Goal: Task Accomplishment & Management: Use online tool/utility

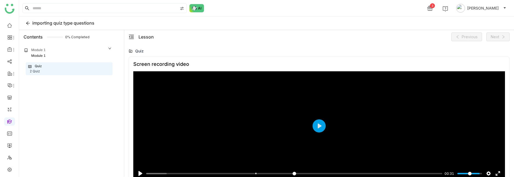
scroll to position [51, 0]
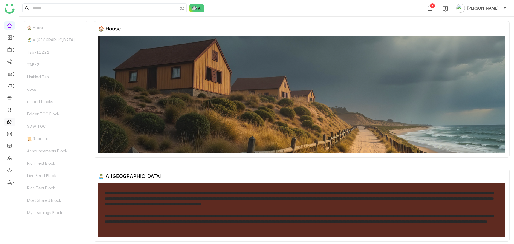
click at [8, 119] on link at bounding box center [9, 121] width 5 height 5
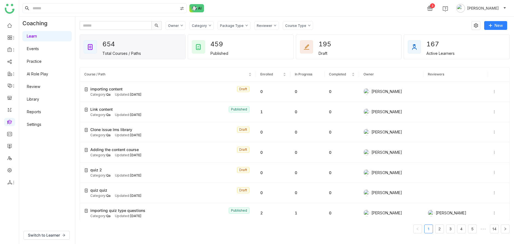
click at [39, 97] on link "Library" at bounding box center [33, 99] width 12 height 5
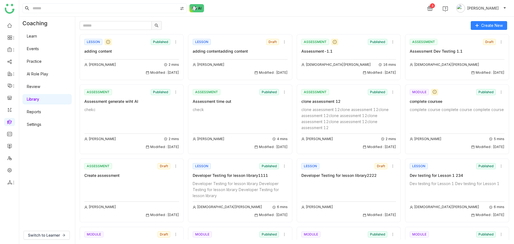
click at [484, 25] on span "Create New" at bounding box center [492, 25] width 22 height 6
click at [487, 55] on span "Lesson" at bounding box center [483, 57] width 17 height 6
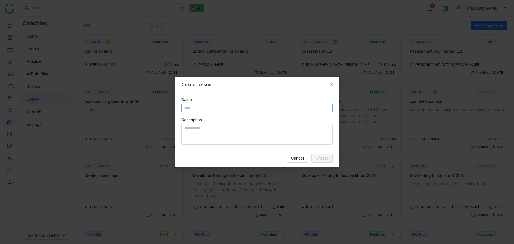
click at [268, 108] on input "text" at bounding box center [257, 108] width 151 height 9
type input "*"
type input "**********"
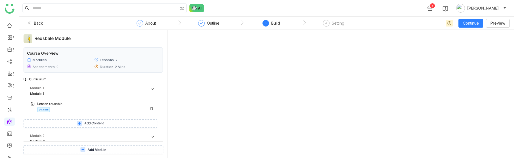
click at [66, 104] on div "Lesson reusable" at bounding box center [89, 104] width 104 height 5
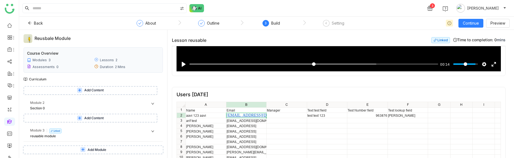
scroll to position [46, 0]
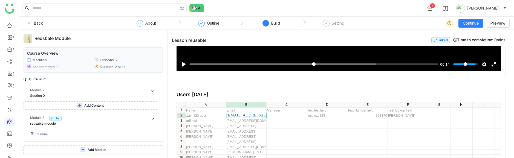
click at [53, 132] on div at bounding box center [96, 131] width 118 height 1
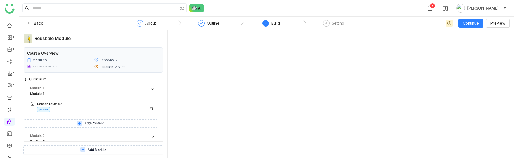
click at [103, 105] on div "Lesson reusable" at bounding box center [89, 104] width 104 height 5
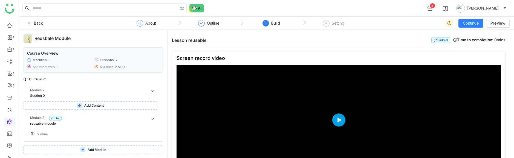
scroll to position [423, 0]
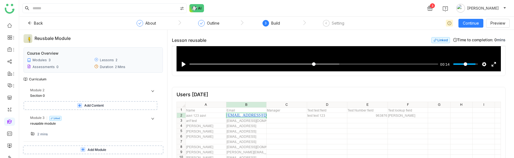
click at [55, 135] on div "2 mins" at bounding box center [96, 134] width 118 height 6
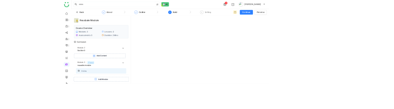
scroll to position [45, 0]
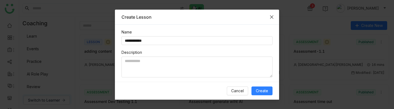
click at [272, 19] on span "Close" at bounding box center [272, 17] width 15 height 15
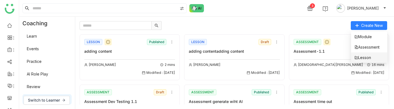
click at [365, 54] on li "Lesson" at bounding box center [369, 57] width 36 height 10
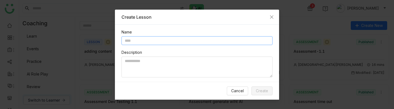
click at [226, 37] on input "text" at bounding box center [197, 40] width 151 height 9
type input "*"
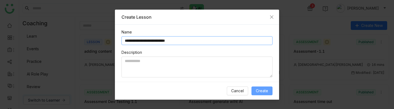
type input "**********"
click at [265, 92] on span "Create" at bounding box center [262, 91] width 12 height 6
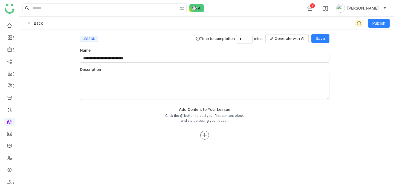
click at [209, 108] on div at bounding box center [204, 135] width 9 height 9
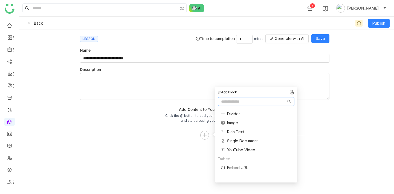
click at [233, 108] on div "Divider Image Rich Text Single Document YouTube Video" at bounding box center [238, 132] width 40 height 48
click at [233, 108] on span "Single Document" at bounding box center [242, 141] width 31 height 6
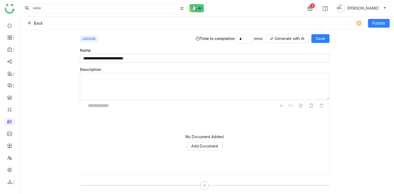
scroll to position [13, 0]
click at [211, 108] on span "Add Document" at bounding box center [204, 144] width 27 height 6
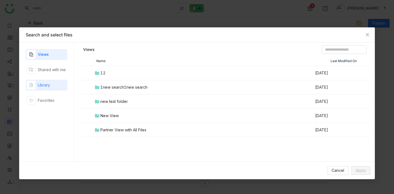
click at [41, 88] on div "Library" at bounding box center [44, 85] width 12 height 6
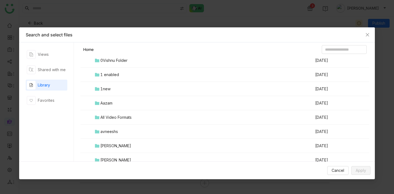
scroll to position [99, 0]
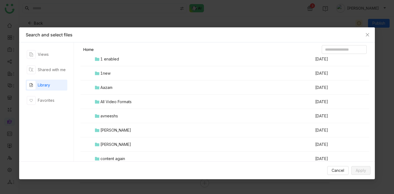
click at [116, 87] on td "Aazam" at bounding box center [204, 88] width 221 height 14
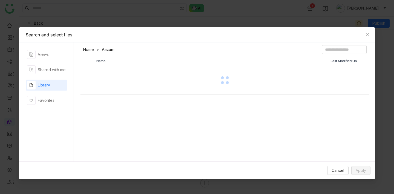
scroll to position [0, 0]
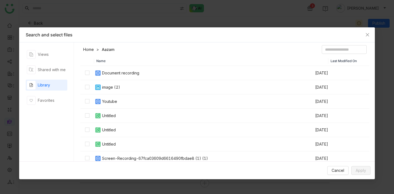
click at [123, 75] on div "Document recording" at bounding box center [120, 73] width 37 height 6
click at [362, 108] on span "Apply" at bounding box center [361, 171] width 10 height 6
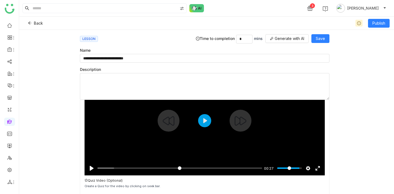
scroll to position [58, 0]
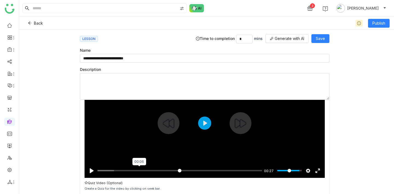
click at [140, 108] on input "Seek" at bounding box center [179, 170] width 165 height 5
click at [159, 108] on input "Seek" at bounding box center [178, 170] width 163 height 5
type input "*****"
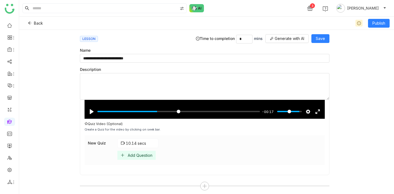
scroll to position [120, 0]
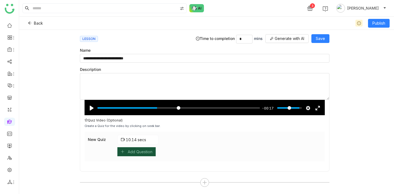
click at [154, 108] on div "Add Question" at bounding box center [136, 151] width 38 height 9
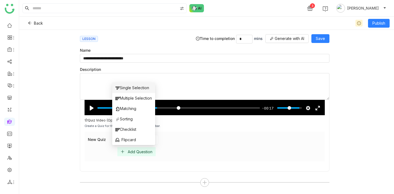
click at [141, 88] on span "Single Selection" at bounding box center [133, 88] width 34 height 6
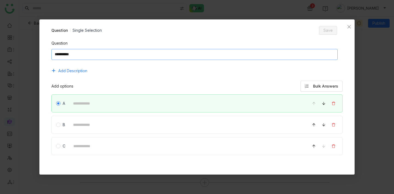
click at [130, 53] on textarea at bounding box center [194, 54] width 286 height 11
type textarea "*"
type textarea "**********"
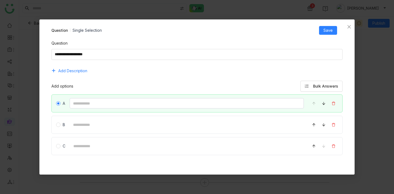
click at [206, 104] on input at bounding box center [187, 103] width 235 height 11
type input "*"
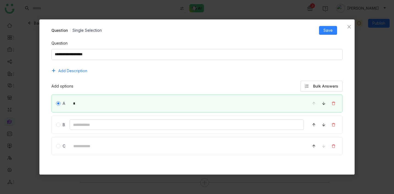
click at [148, 108] on input at bounding box center [187, 124] width 235 height 11
type input "*"
click at [163, 108] on input at bounding box center [187, 146] width 234 height 11
type input "*"
click at [73, 69] on span "Add Description" at bounding box center [72, 71] width 29 height 6
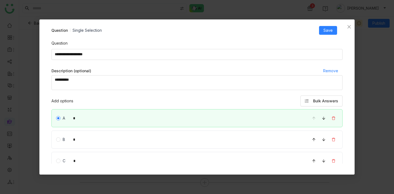
click at [91, 96] on span "Add options Bulk Answers" at bounding box center [196, 101] width 291 height 11
click at [91, 86] on textarea at bounding box center [196, 82] width 291 height 15
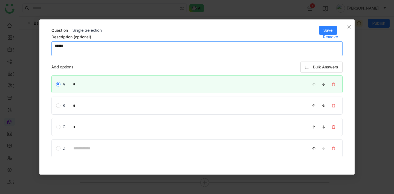
scroll to position [62, 0]
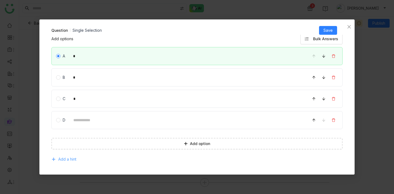
type textarea "******"
click at [73, 108] on span "Add a hint" at bounding box center [67, 159] width 18 height 6
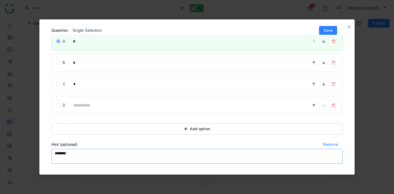
click at [122, 108] on textarea at bounding box center [196, 156] width 291 height 15
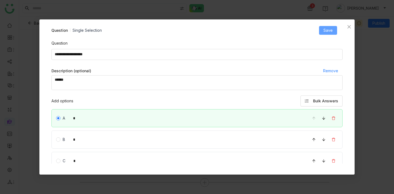
type textarea "******"
click at [330, 29] on span "Save" at bounding box center [328, 30] width 9 height 6
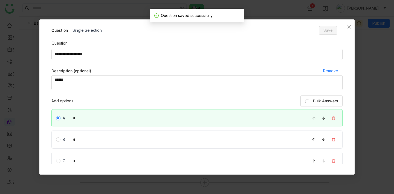
scroll to position [120, 0]
click at [350, 26] on icon "Close" at bounding box center [349, 26] width 3 height 3
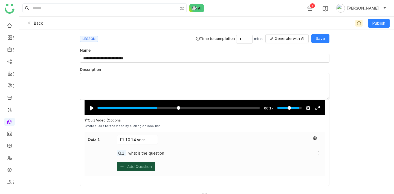
click at [146, 108] on div "Add Question" at bounding box center [139, 166] width 25 height 5
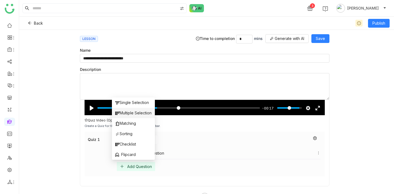
click at [145, 108] on li "Multiple Selection" at bounding box center [133, 113] width 43 height 10
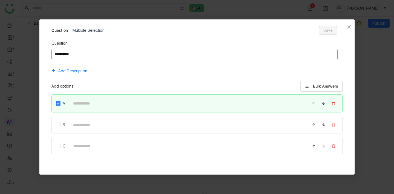
click at [126, 51] on textarea at bounding box center [194, 54] width 286 height 11
type textarea "**********"
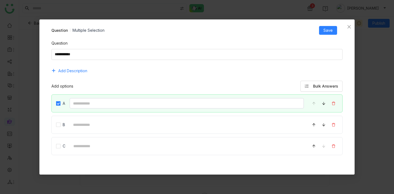
click at [116, 102] on input at bounding box center [187, 103] width 235 height 11
type input "*"
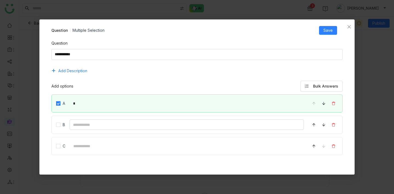
click at [134, 108] on input at bounding box center [187, 124] width 235 height 11
type input "*"
click at [154, 108] on input at bounding box center [187, 146] width 234 height 11
type input "********"
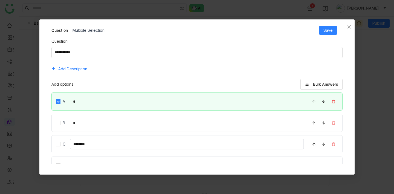
scroll to position [0, 0]
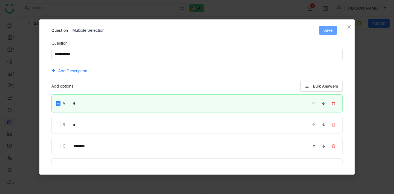
click at [331, 29] on span "Save" at bounding box center [328, 30] width 9 height 6
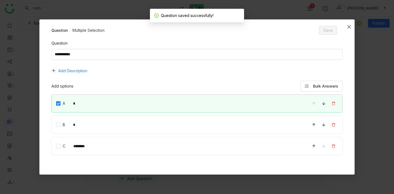
click at [347, 27] on icon "Close" at bounding box center [349, 27] width 4 height 4
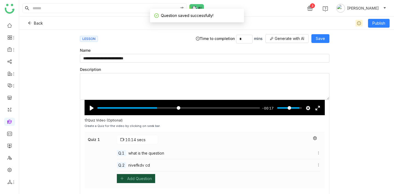
click at [142, 108] on div "Add Question" at bounding box center [139, 178] width 25 height 5
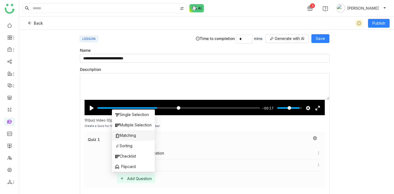
click at [139, 108] on li "Matching" at bounding box center [133, 135] width 43 height 10
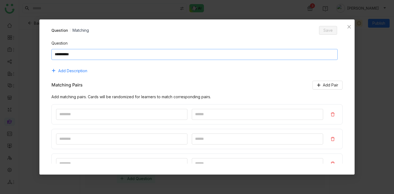
click at [129, 54] on textarea at bounding box center [194, 54] width 286 height 11
type textarea "*"
type textarea "**********"
click at [116, 108] on div at bounding box center [196, 114] width 291 height 20
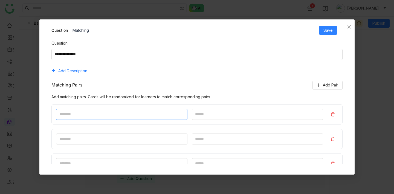
click at [116, 108] on input at bounding box center [121, 114] width 131 height 11
type input "*"
click at [200, 108] on input at bounding box center [257, 114] width 131 height 11
type input "*"
click at [127, 108] on input at bounding box center [121, 139] width 131 height 11
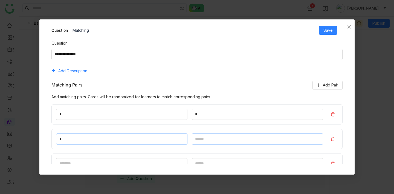
type input "*"
click at [206, 108] on input at bounding box center [257, 139] width 131 height 11
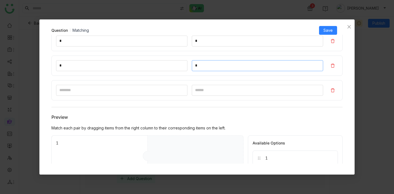
scroll to position [89, 0]
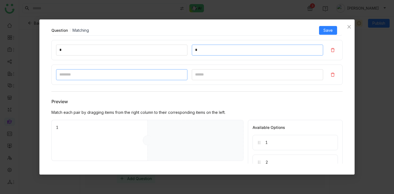
type input "*"
click at [124, 74] on input at bounding box center [121, 74] width 131 height 11
type input "*"
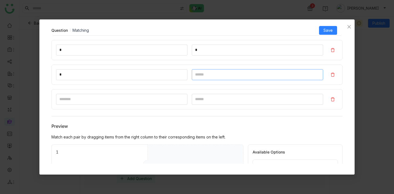
click at [220, 73] on input at bounding box center [257, 74] width 131 height 11
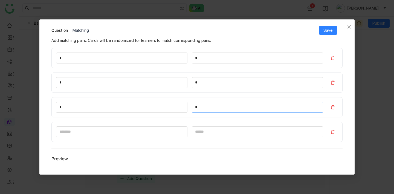
scroll to position [0, 0]
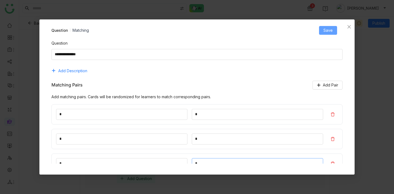
type input "*"
click at [329, 30] on span "Save" at bounding box center [328, 30] width 9 height 6
click at [348, 29] on span "Close" at bounding box center [349, 26] width 11 height 15
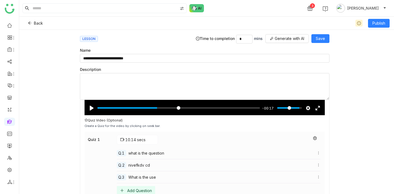
scroll to position [159, 0]
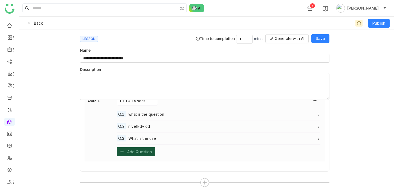
click at [136, 108] on div "Add Question" at bounding box center [139, 152] width 25 height 5
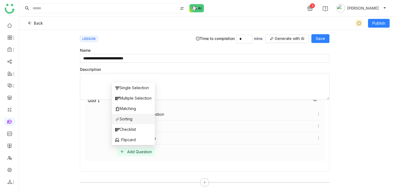
click at [129, 108] on span "Sorting" at bounding box center [123, 119] width 17 height 6
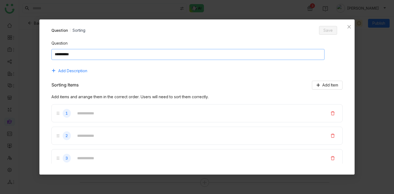
click at [128, 56] on textarea at bounding box center [187, 54] width 273 height 11
type textarea "**********"
click at [120, 108] on div "1" at bounding box center [196, 113] width 291 height 18
click at [120, 108] on input "text" at bounding box center [199, 113] width 251 height 11
type input "*"
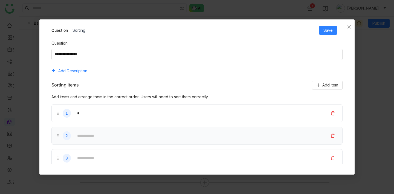
click at [113, 108] on div "2" at bounding box center [196, 136] width 291 height 18
click at [113, 108] on input "text" at bounding box center [199, 135] width 251 height 11
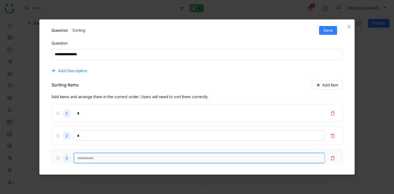
type input "*"
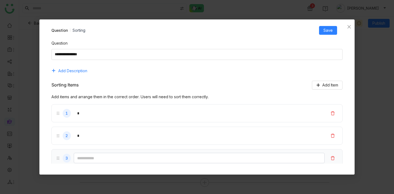
click at [111, 108] on input "text" at bounding box center [199, 158] width 251 height 11
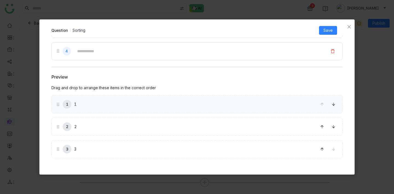
scroll to position [0, 0]
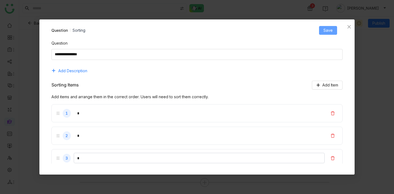
type input "*"
click at [331, 28] on span "Save" at bounding box center [328, 30] width 9 height 6
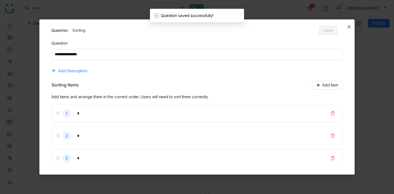
click at [347, 26] on icon "Close" at bounding box center [349, 27] width 4 height 4
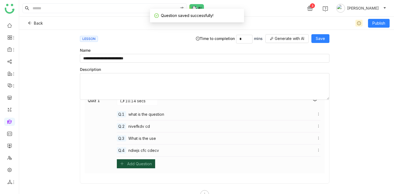
click at [137, 108] on div "Add Question" at bounding box center [139, 164] width 25 height 5
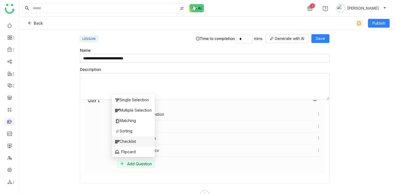
click at [132, 108] on li "Checklist" at bounding box center [133, 141] width 43 height 10
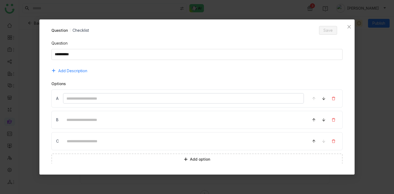
click at [129, 97] on input at bounding box center [183, 98] width 241 height 11
type input "********"
click at [129, 108] on input at bounding box center [183, 119] width 241 height 11
type input "*"
click at [150, 108] on input at bounding box center [183, 141] width 241 height 11
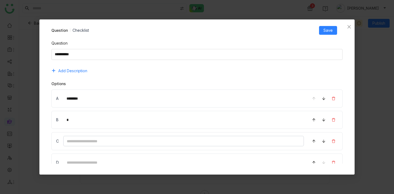
type input "********"
click at [121, 53] on textarea at bounding box center [196, 54] width 291 height 11
type textarea "**********"
click at [331, 30] on span "Save" at bounding box center [328, 30] width 9 height 6
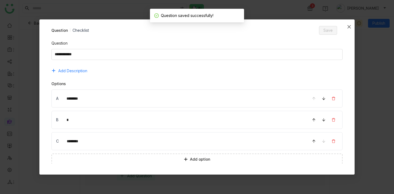
click at [348, 27] on icon "Close" at bounding box center [349, 27] width 4 height 4
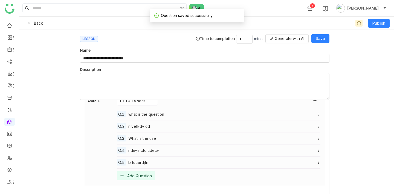
scroll to position [183, 0]
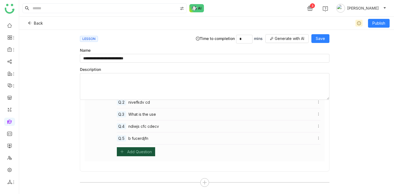
click at [134, 108] on div "Add Question" at bounding box center [139, 152] width 25 height 5
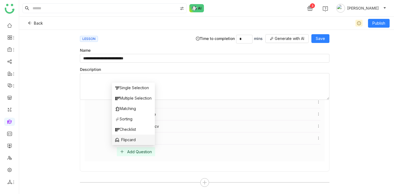
click at [128, 108] on span "Flipcard" at bounding box center [125, 140] width 21 height 6
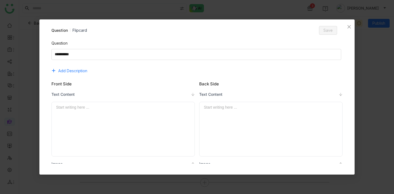
click at [125, 61] on div "Question Add Description" at bounding box center [196, 57] width 291 height 35
click at [130, 53] on textarea at bounding box center [196, 54] width 290 height 11
type textarea "**********"
click at [135, 108] on div at bounding box center [123, 129] width 134 height 50
click at [288, 108] on div at bounding box center [271, 129] width 134 height 50
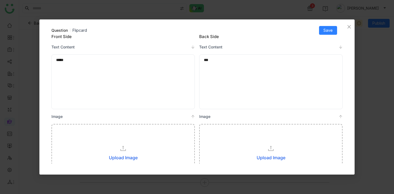
scroll to position [0, 0]
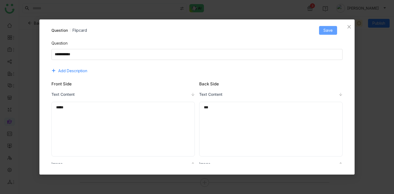
click at [331, 30] on span "Save" at bounding box center [328, 30] width 9 height 6
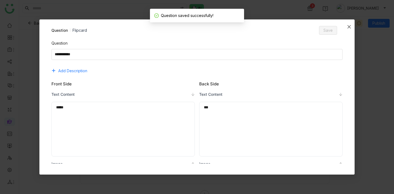
click at [349, 27] on icon "Close" at bounding box center [349, 27] width 4 height 4
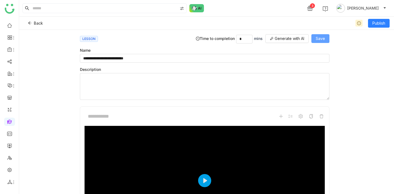
click at [321, 40] on span "Save" at bounding box center [320, 39] width 9 height 6
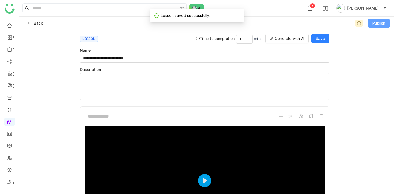
click at [379, 25] on span "Publish" at bounding box center [379, 23] width 13 height 6
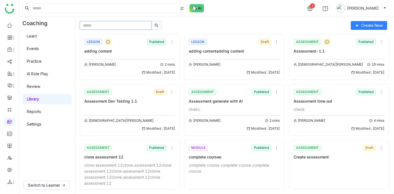
click at [118, 27] on input "text" at bounding box center [116, 25] width 72 height 9
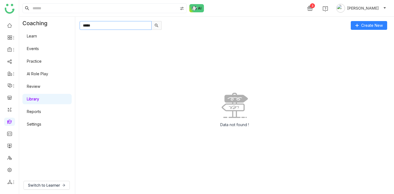
type input "******"
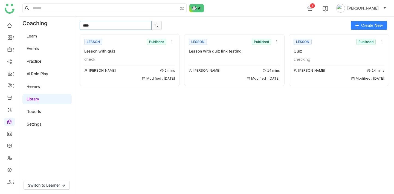
type input "****"
click at [234, 58] on div "Azam Hussain 14 mins Modified : 28/08/2025" at bounding box center [234, 68] width 91 height 25
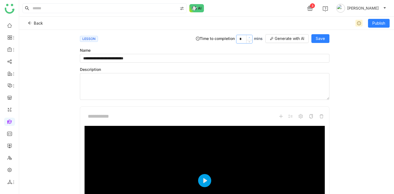
click at [251, 36] on nz-icon at bounding box center [249, 37] width 3 height 3
type input "*"
click at [251, 36] on nz-icon at bounding box center [249, 37] width 3 height 3
click at [325, 38] on span "Save" at bounding box center [320, 39] width 9 height 6
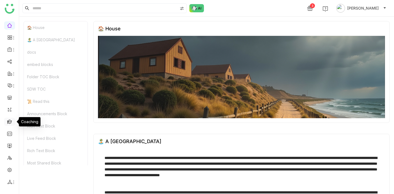
click at [9, 124] on link at bounding box center [9, 121] width 5 height 5
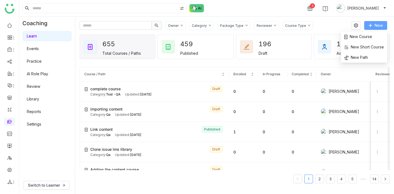
click at [374, 24] on button "New" at bounding box center [375, 25] width 23 height 9
click at [364, 35] on span "New Course" at bounding box center [358, 37] width 28 height 6
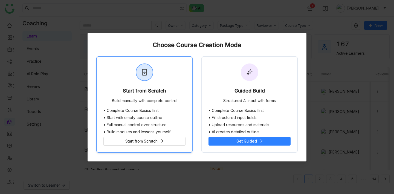
click at [168, 83] on div "Start from Scratch Build manually with complete control" at bounding box center [144, 82] width 95 height 51
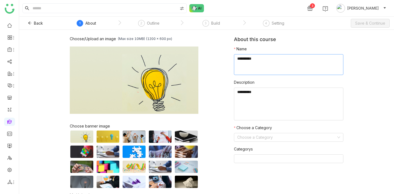
click at [289, 62] on textarea at bounding box center [289, 64] width 110 height 21
type textarea "**********"
click at [278, 139] on input at bounding box center [286, 137] width 99 height 8
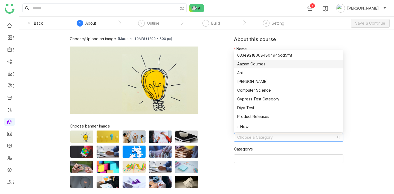
click at [265, 67] on nz-option-item "Aazam Courses" at bounding box center [289, 64] width 110 height 9
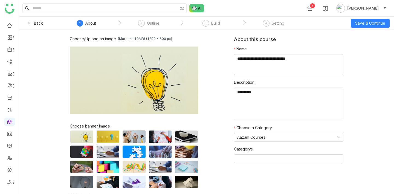
click at [222, 85] on div "Choose/Upload an image (Max size 10MB) (1200 x 600 px) Browse Image Choose bann…" at bounding box center [152, 124] width 164 height 176
click at [382, 22] on span "Save & Continue" at bounding box center [370, 23] width 30 height 6
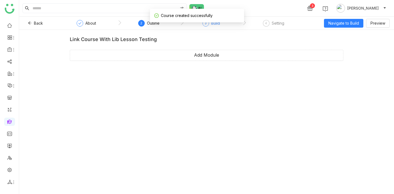
click at [211, 24] on div "3 Build" at bounding box center [212, 25] width 18 height 10
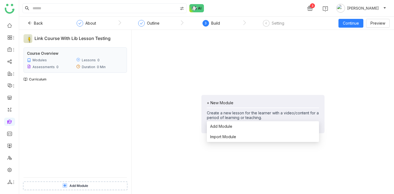
click at [263, 107] on div "+ New Module Create a new lesson for the learner with a video/content for a per…" at bounding box center [263, 109] width 112 height 19
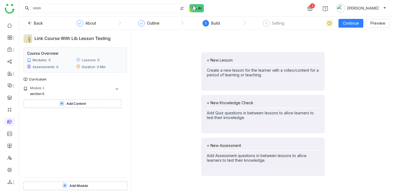
click at [100, 101] on button "Add Content" at bounding box center [73, 103] width 98 height 9
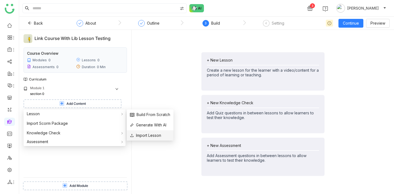
click at [151, 135] on span "Import Lesson" at bounding box center [145, 136] width 31 height 6
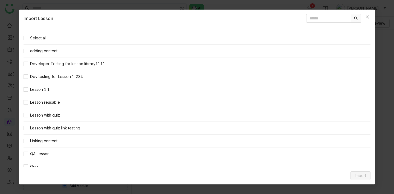
scroll to position [2, 0]
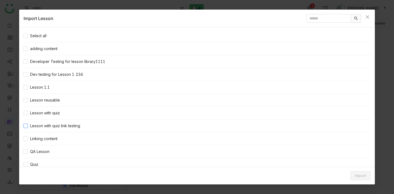
click at [28, 123] on span "Lesson with quiz link testing" at bounding box center [55, 126] width 54 height 6
click at [360, 173] on span "Import" at bounding box center [360, 176] width 11 height 6
click at [357, 163] on span "Link Content" at bounding box center [350, 165] width 27 height 6
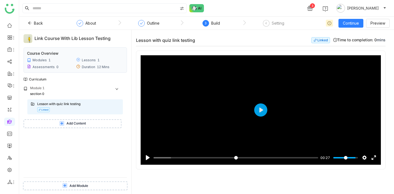
click at [173, 176] on div "Pause Play % buffered 00:00 00:27 Settings Captions Disabled Quality undefined …" at bounding box center [261, 122] width 250 height 143
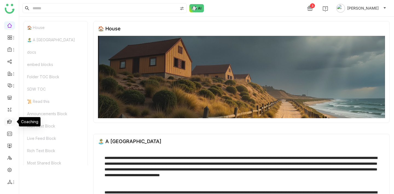
click at [12, 122] on link at bounding box center [9, 121] width 5 height 5
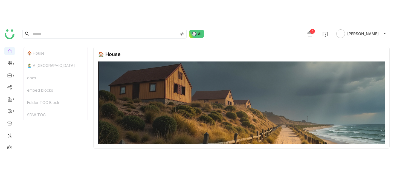
scroll to position [8, 0]
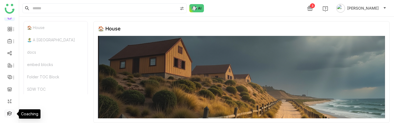
click at [10, 101] on link at bounding box center [9, 113] width 5 height 5
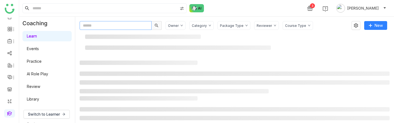
click at [119, 26] on input "text" at bounding box center [116, 25] width 72 height 9
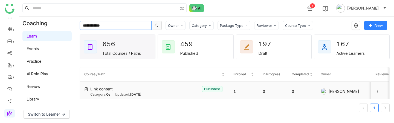
type input "**********"
click at [252, 93] on td "1" at bounding box center [243, 92] width 29 height 20
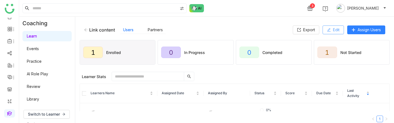
click at [338, 28] on span "Edit" at bounding box center [336, 30] width 7 height 6
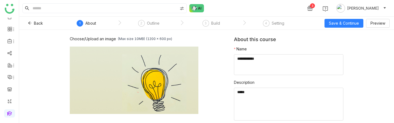
click at [218, 19] on nz-steps "1 About 2 Outline 3 Build 4 Setting" at bounding box center [182, 23] width 246 height 13
click at [216, 23] on div "Build" at bounding box center [215, 23] width 9 height 7
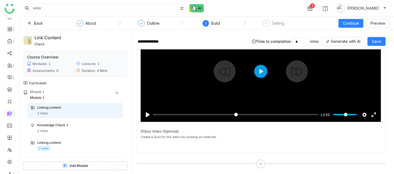
scroll to position [61, 0]
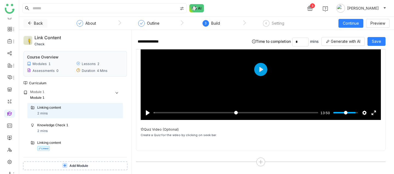
click at [28, 23] on icon at bounding box center [30, 23] width 4 height 4
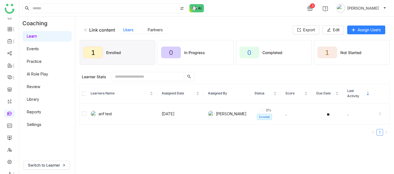
click at [37, 101] on link "Library" at bounding box center [33, 99] width 12 height 5
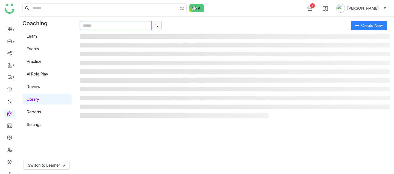
click at [137, 25] on input "text" at bounding box center [116, 25] width 72 height 9
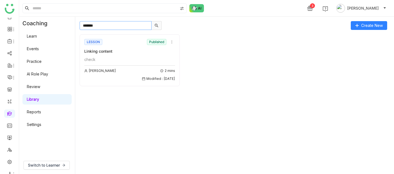
type input "*******"
click at [141, 46] on div "LESSON Published" at bounding box center [129, 42] width 91 height 8
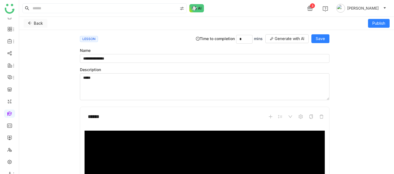
click at [35, 24] on span "Back" at bounding box center [38, 23] width 9 height 6
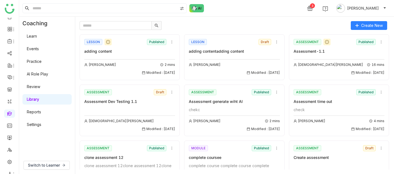
click at [37, 38] on link "Learn" at bounding box center [32, 36] width 10 height 5
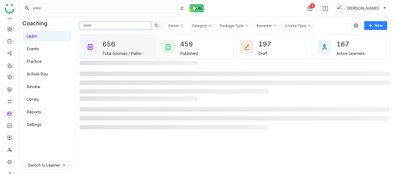
click at [98, 27] on input "text" at bounding box center [116, 25] width 72 height 9
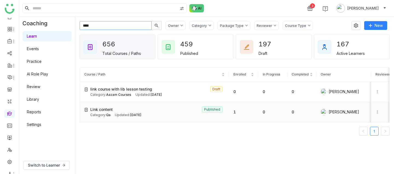
type input "****"
click at [179, 101] on div "Link content Published" at bounding box center [157, 109] width 134 height 6
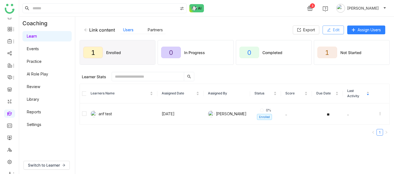
click at [331, 28] on button "Edit" at bounding box center [333, 29] width 21 height 9
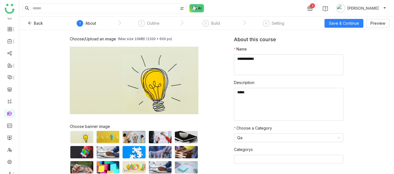
click at [219, 19] on nz-steps "1 About 2 Outline 3 Build 4 Setting" at bounding box center [182, 23] width 246 height 13
click at [217, 22] on div "Build" at bounding box center [215, 23] width 9 height 7
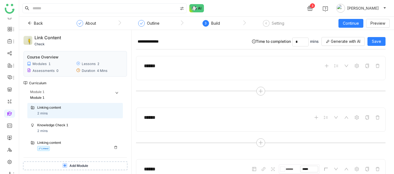
click at [66, 101] on div "Linking content Linked" at bounding box center [78, 145] width 82 height 11
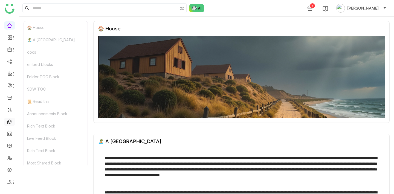
click at [8, 124] on link at bounding box center [9, 121] width 5 height 5
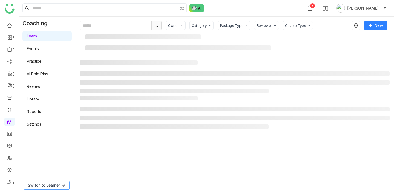
click at [58, 188] on span "Switch to Learner" at bounding box center [44, 185] width 32 height 6
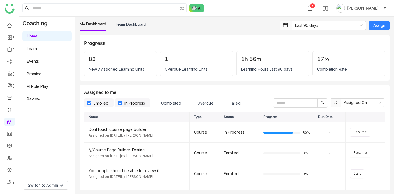
click at [37, 50] on link "Learn" at bounding box center [32, 48] width 10 height 5
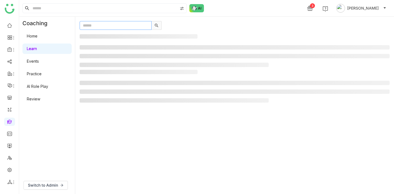
click at [119, 26] on input "text" at bounding box center [116, 25] width 72 height 9
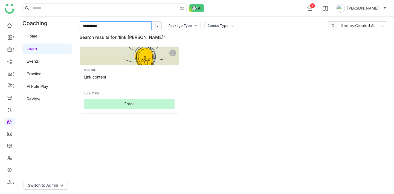
type input "**********"
click at [108, 77] on div "Link content" at bounding box center [129, 77] width 90 height 6
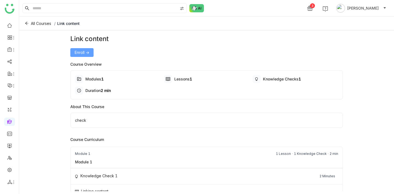
click at [89, 50] on span "Enroll ->" at bounding box center [82, 53] width 15 height 6
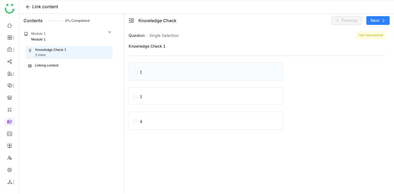
click at [205, 70] on label "1" at bounding box center [206, 72] width 147 height 8
click at [92, 65] on div "Linking content" at bounding box center [69, 65] width 82 height 5
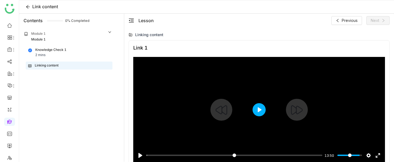
click at [258, 112] on button "Play" at bounding box center [259, 109] width 13 height 13
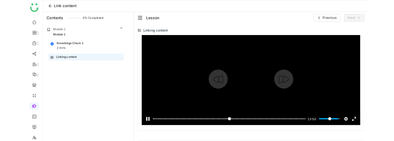
scroll to position [21, 0]
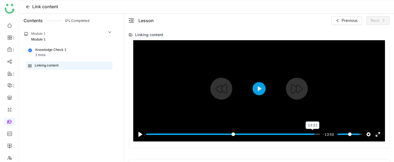
click at [314, 135] on input "Seek" at bounding box center [233, 134] width 174 height 5
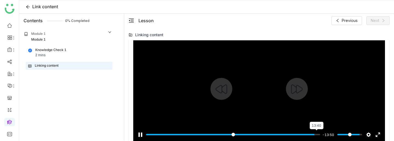
click at [316, 135] on input "Seek" at bounding box center [233, 134] width 174 height 5
type input "***"
click at [318, 134] on input "Seek" at bounding box center [233, 134] width 174 height 5
click at [320, 134] on input "Seek" at bounding box center [233, 134] width 174 height 5
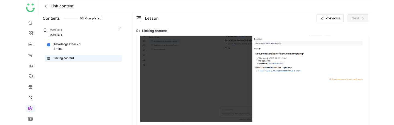
scroll to position [344, 0]
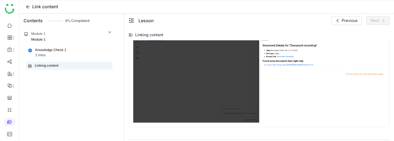
click at [294, 97] on img at bounding box center [259, 57] width 252 height 130
